Goal: Transaction & Acquisition: Purchase product/service

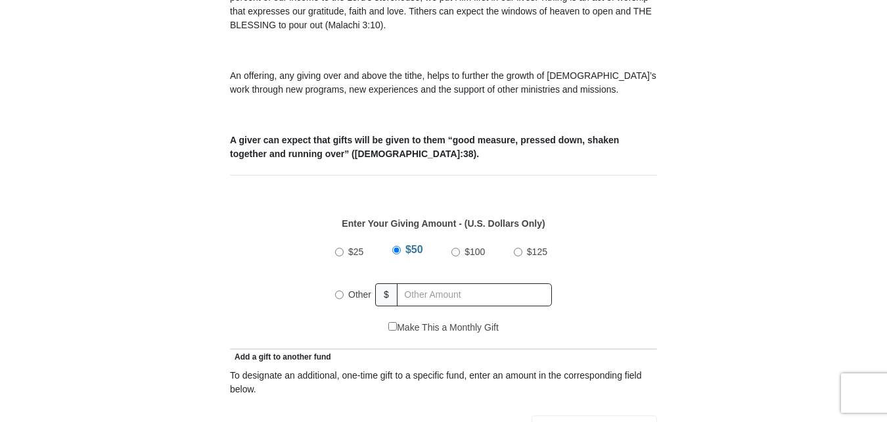
scroll to position [454, 0]
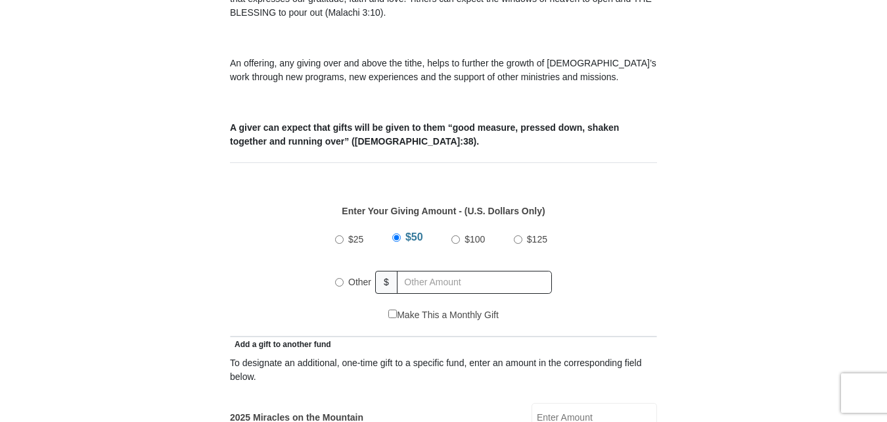
click at [337, 280] on div "Other" at bounding box center [355, 282] width 41 height 29
click at [327, 270] on div "$25 $50 $100 $125 Other $" at bounding box center [443, 265] width 413 height 85
click at [346, 268] on label "Other" at bounding box center [360, 282] width 32 height 29
click at [344, 278] on input "Other" at bounding box center [339, 282] width 9 height 9
radio input "true"
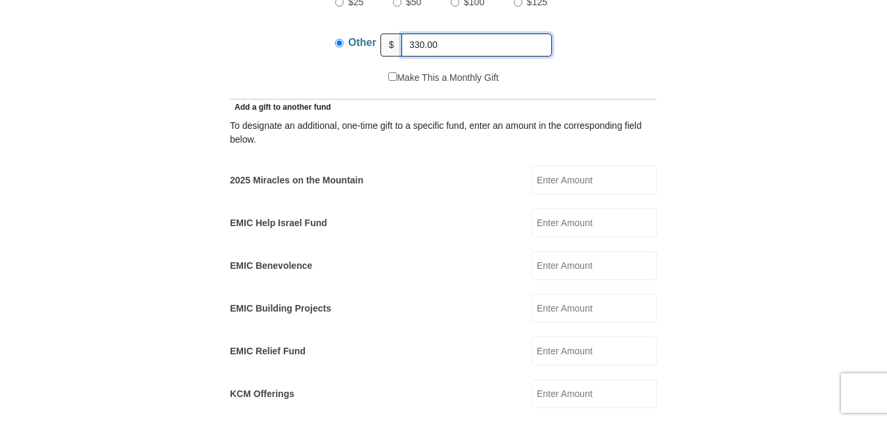
scroll to position [693, 0]
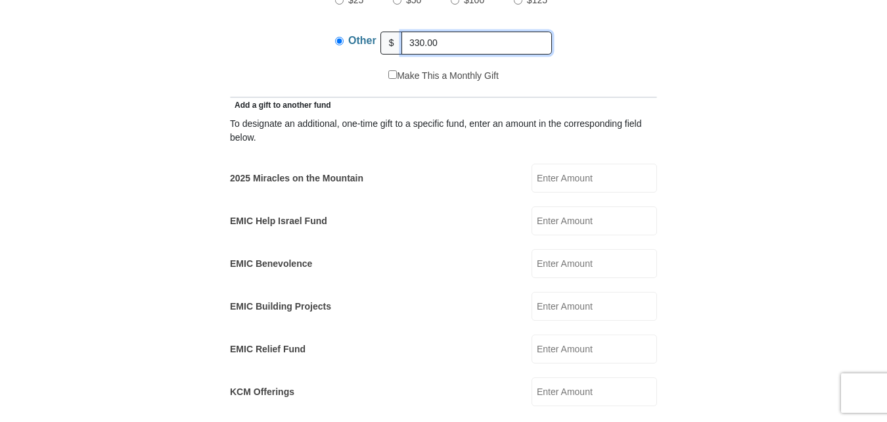
type input "330.00"
click at [554, 207] on input "EMIC Help Israel Fund" at bounding box center [595, 220] width 126 height 29
type input "25.00"
click at [810, 170] on form "[GEOGRAPHIC_DATA][DEMOGRAPHIC_DATA] Online Giving Because of gifts like yours, …" at bounding box center [443, 353] width 749 height 1987
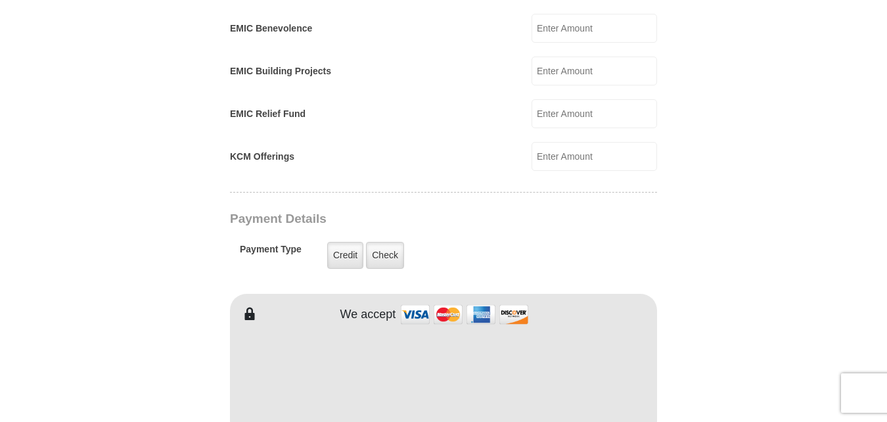
scroll to position [929, 0]
click at [344, 241] on label "Credit" at bounding box center [345, 254] width 36 height 27
click at [0, 0] on input "Credit" at bounding box center [0, 0] width 0 height 0
click at [174, 183] on form "[GEOGRAPHIC_DATA][DEMOGRAPHIC_DATA] Online Giving Because of gifts like yours, …" at bounding box center [443, 116] width 749 height 1987
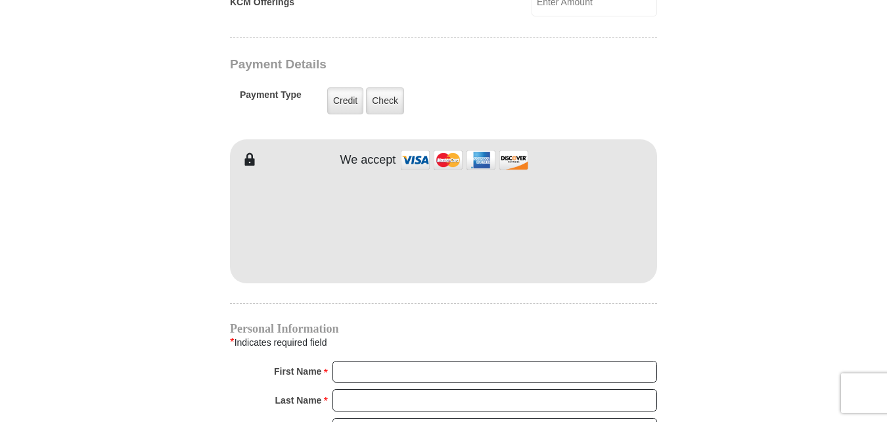
scroll to position [1082, 0]
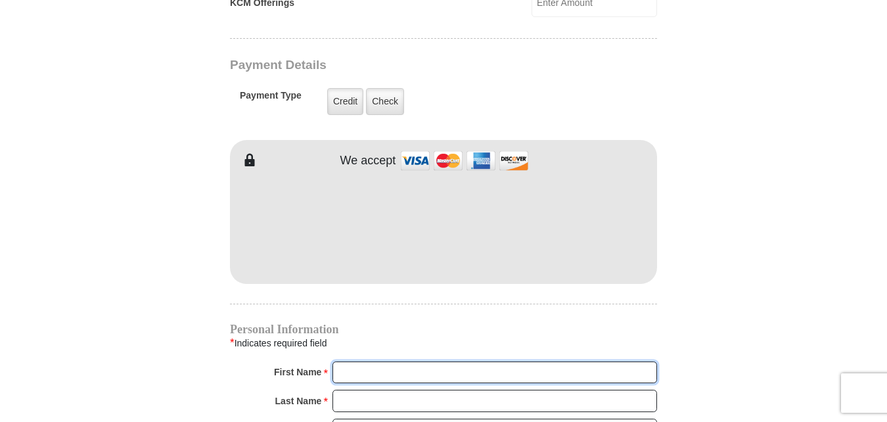
click at [363, 362] on input "First Name *" at bounding box center [495, 373] width 325 height 22
type input "[PERSON_NAME]"
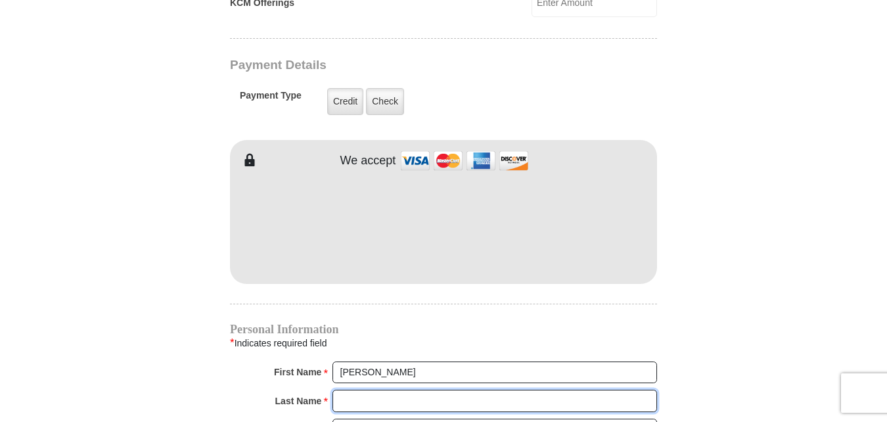
type input "[PERSON_NAME]"
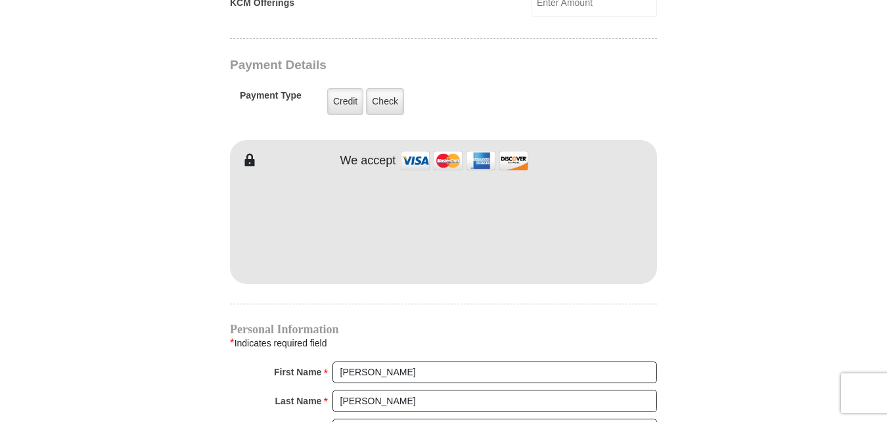
type input "[EMAIL_ADDRESS][DOMAIN_NAME]"
type input "277 [PERSON_NAME] Trail"
type input "Hamlet"
select select "NC"
type input "28345"
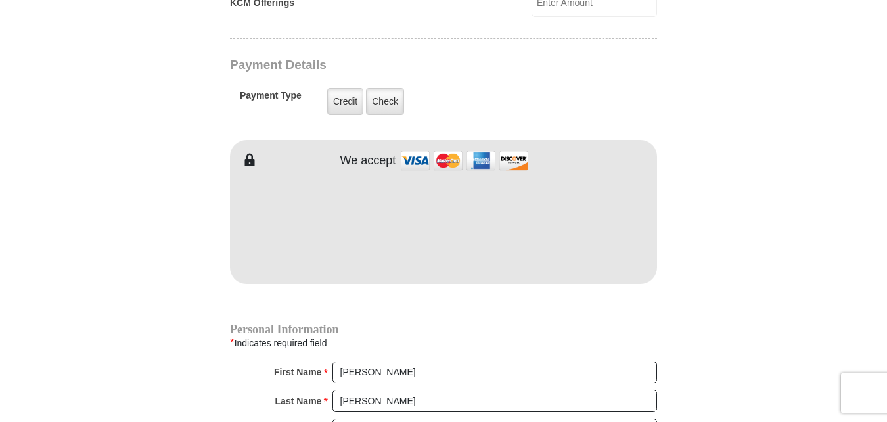
type input "9109955141"
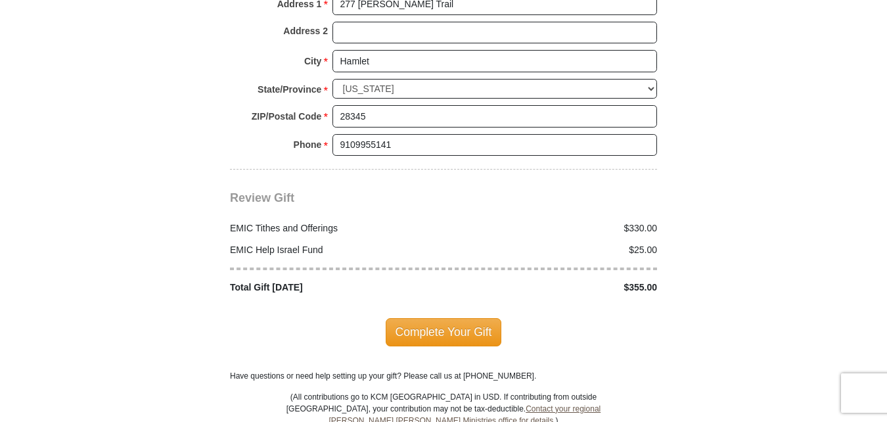
scroll to position [1601, 0]
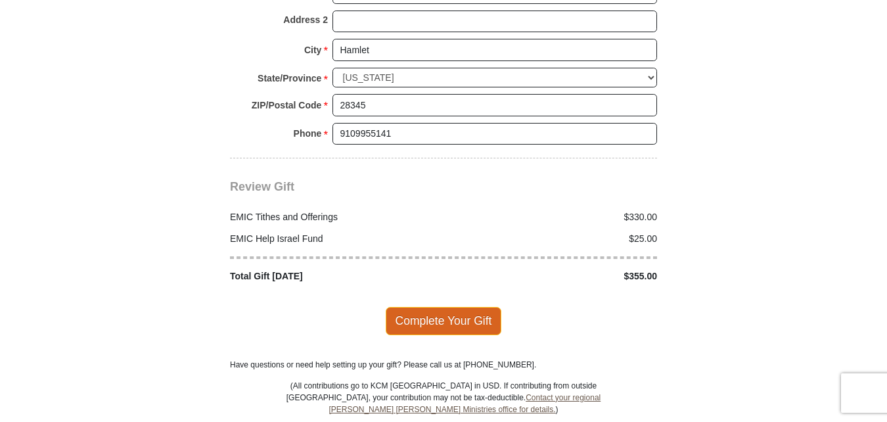
click at [442, 308] on span "Complete Your Gift" at bounding box center [444, 321] width 116 height 28
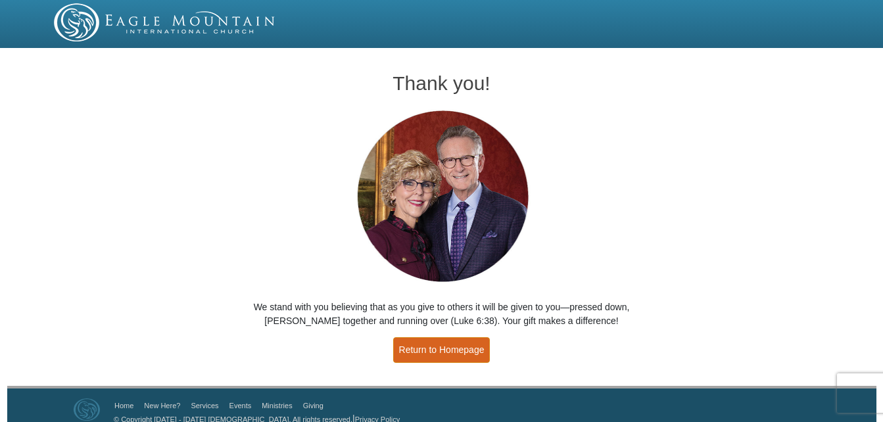
click at [433, 345] on link "Return to Homepage" at bounding box center [441, 350] width 97 height 26
